Goal: Task Accomplishment & Management: Complete application form

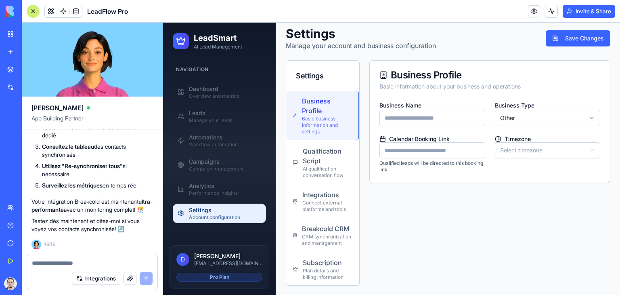
scroll to position [9299, 0]
click at [323, 235] on div "CRM synchronization and management" at bounding box center [327, 239] width 51 height 13
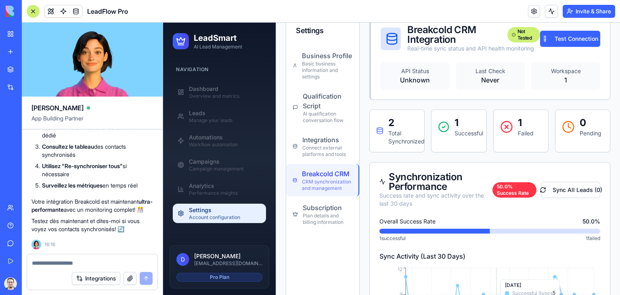
scroll to position [79, 0]
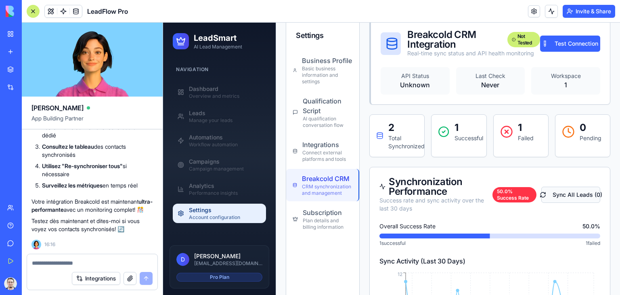
click at [569, 196] on button "Sync All Leads ( 0 )" at bounding box center [571, 195] width 59 height 16
click at [570, 45] on button "Test Connection" at bounding box center [570, 44] width 61 height 16
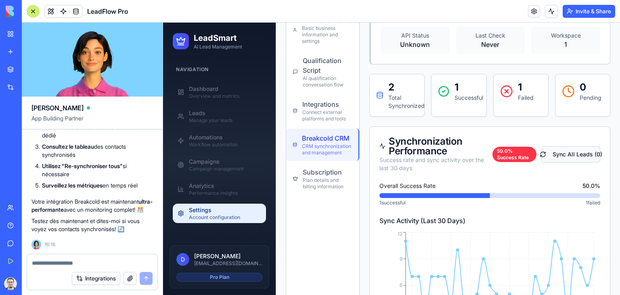
scroll to position [0, 0]
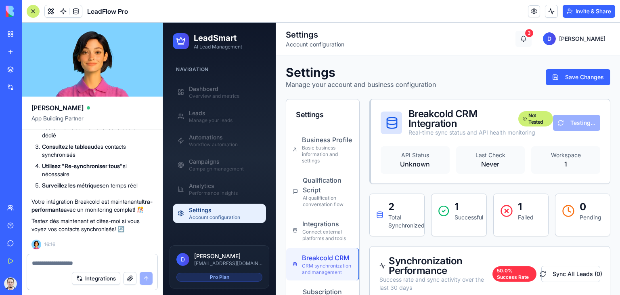
click at [532, 41] on button "3" at bounding box center [524, 39] width 16 height 16
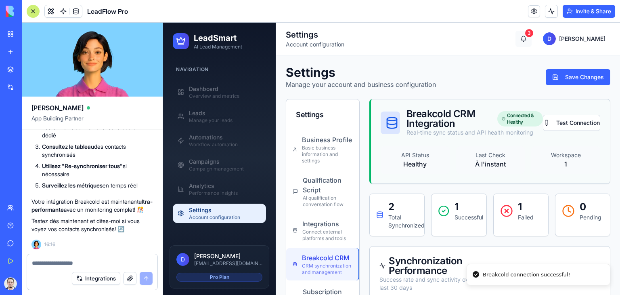
click at [532, 41] on button "3" at bounding box center [524, 39] width 16 height 16
click at [504, 49] on header "Settings Account configuration 3 D [PERSON_NAME]" at bounding box center [448, 39] width 344 height 33
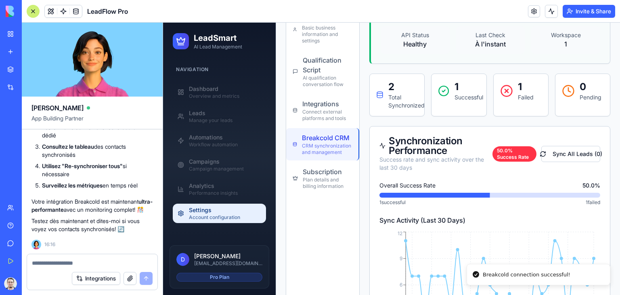
scroll to position [121, 0]
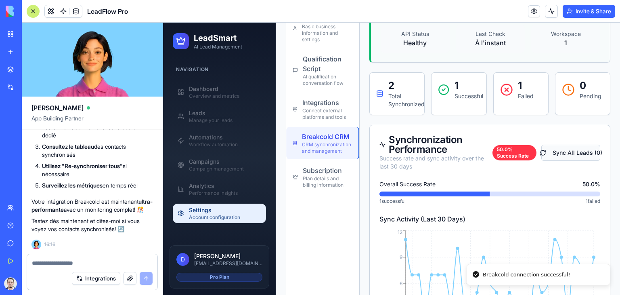
click at [557, 151] on button "Sync All Leads ( 0 )" at bounding box center [571, 153] width 59 height 16
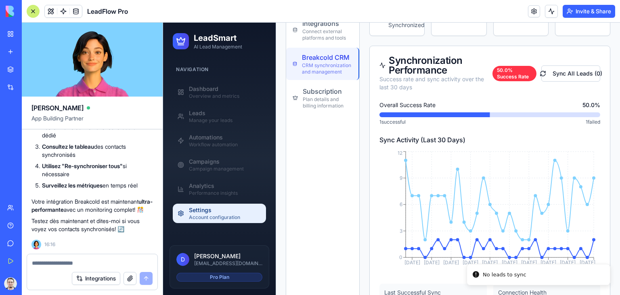
scroll to position [202, 0]
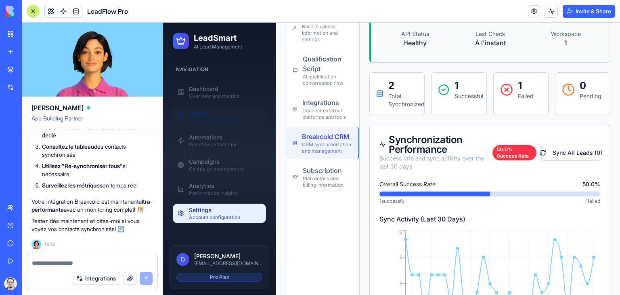
click at [207, 115] on div "Leads" at bounding box center [225, 113] width 72 height 8
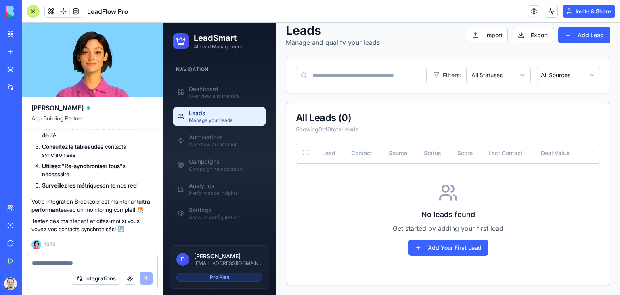
scroll to position [41, 0]
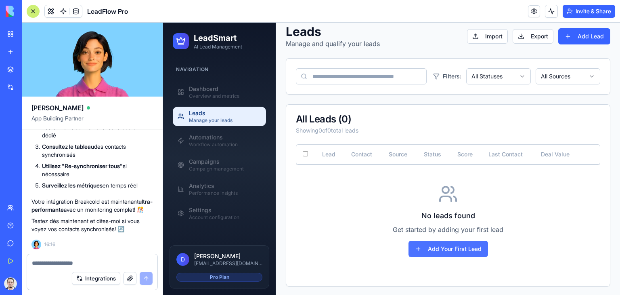
click at [443, 246] on button "Add Your First Lead" at bounding box center [449, 249] width 80 height 16
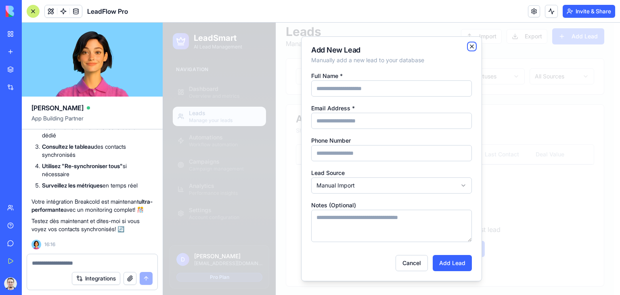
click at [472, 47] on icon "button" at bounding box center [471, 46] width 3 height 3
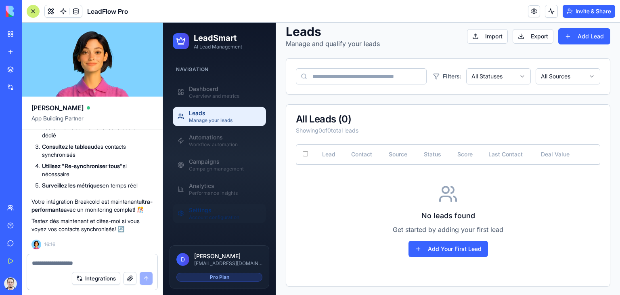
click at [227, 212] on div "Settings" at bounding box center [225, 210] width 72 height 8
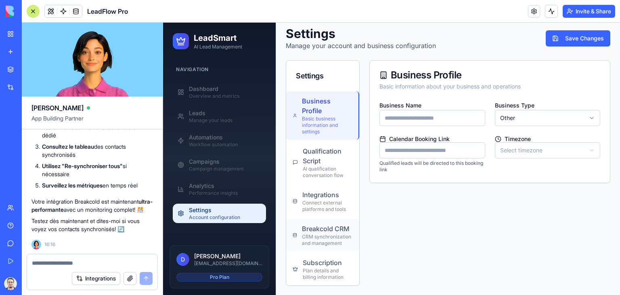
click at [334, 225] on div "Breakcold CRM" at bounding box center [327, 229] width 51 height 10
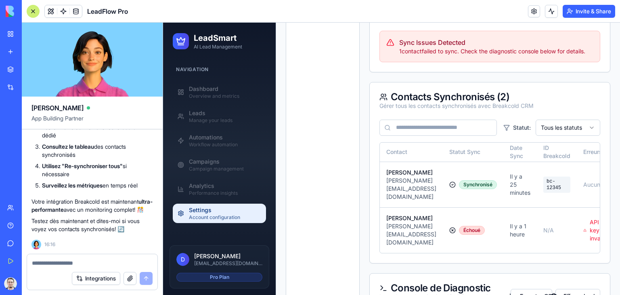
scroll to position [471, 0]
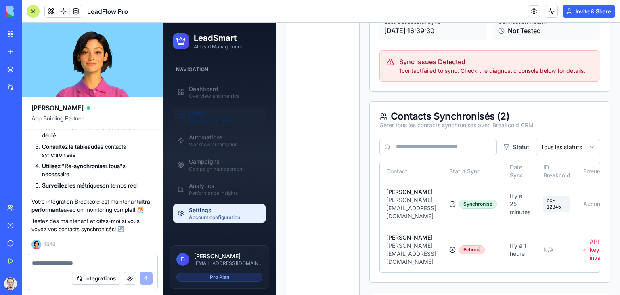
click at [205, 116] on div "Leads" at bounding box center [225, 113] width 72 height 8
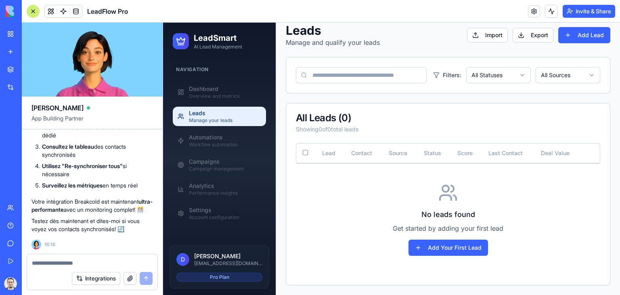
scroll to position [41, 0]
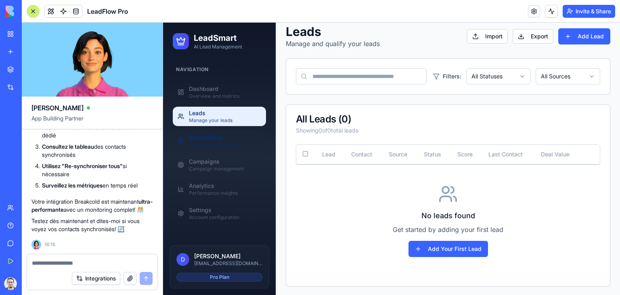
click at [223, 143] on div "Workflow automation" at bounding box center [225, 144] width 72 height 6
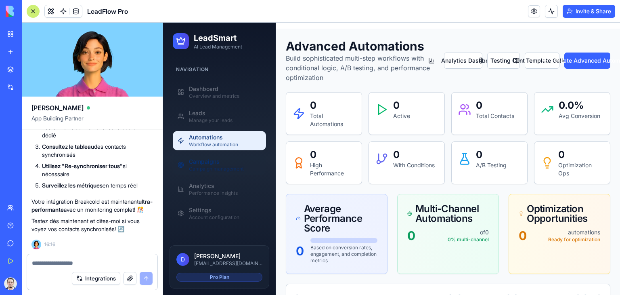
scroll to position [40, 0]
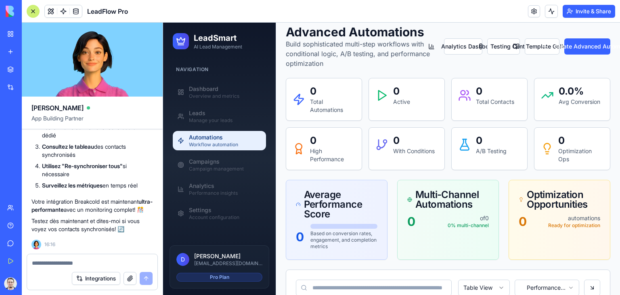
click at [82, 264] on textarea at bounding box center [92, 263] width 121 height 8
click at [224, 124] on link "Leads Manage your leads" at bounding box center [219, 116] width 93 height 19
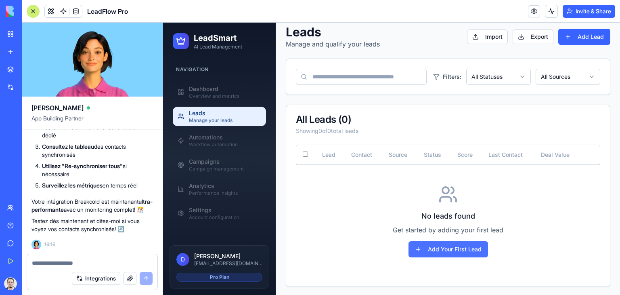
click at [451, 245] on button "Add Your First Lead" at bounding box center [449, 249] width 80 height 16
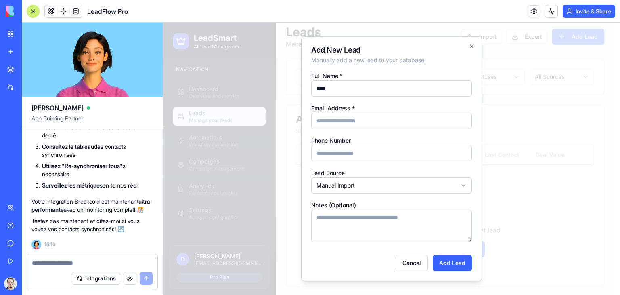
type input "****"
click at [363, 120] on input "Email Address *" at bounding box center [391, 121] width 161 height 16
type input "****"
drag, startPoint x: 374, startPoint y: 167, endPoint x: 374, endPoint y: 160, distance: 6.9
click at [373, 168] on div "**********" at bounding box center [391, 181] width 161 height 26
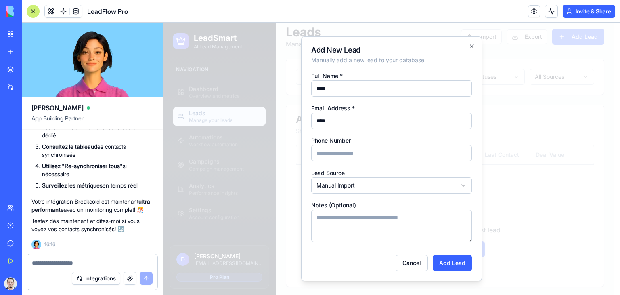
click at [375, 155] on input "Phone Number" at bounding box center [391, 153] width 161 height 16
type input "****"
click at [367, 186] on body "**********" at bounding box center [388, 139] width 451 height 314
click at [385, 223] on textarea "Notes (Optional)" at bounding box center [391, 226] width 161 height 32
type textarea "****"
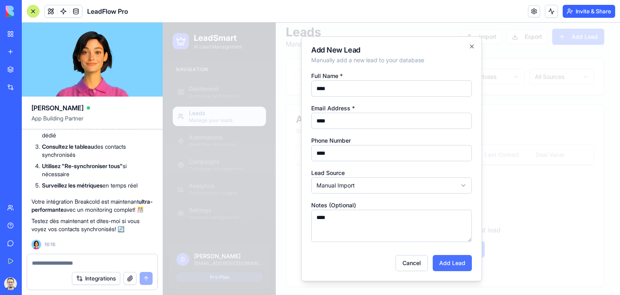
click at [451, 264] on button "Add Lead" at bounding box center [452, 263] width 39 height 16
type input "**********"
click at [433, 255] on button "Add Lead" at bounding box center [452, 263] width 39 height 16
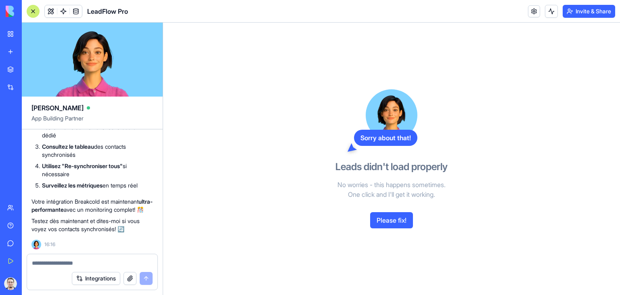
click at [389, 221] on button "Please fix!" at bounding box center [391, 220] width 43 height 16
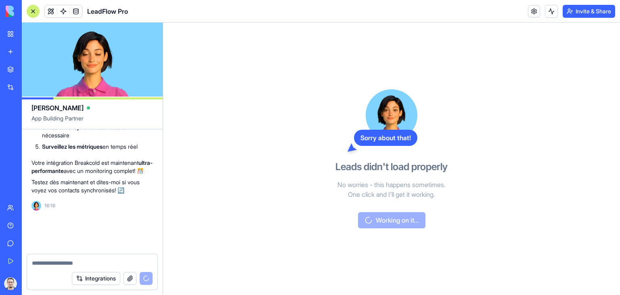
scroll to position [9459, 0]
